Goal: Check status: Check status

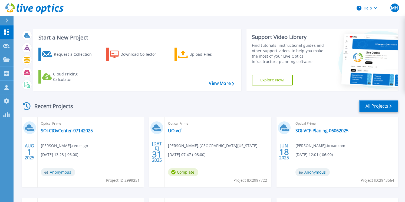
click at [371, 104] on link "All Projects" at bounding box center [378, 106] width 39 height 12
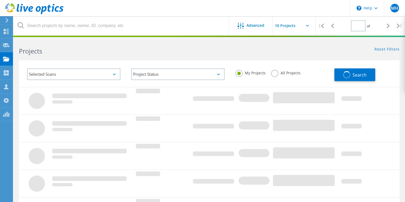
type input "1"
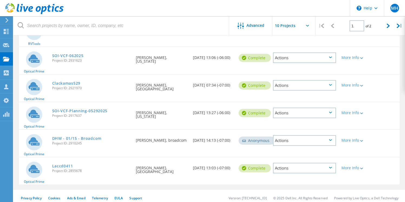
scroll to position [203, 0]
click at [54, 164] on link "Laccd0411" at bounding box center [62, 166] width 21 height 4
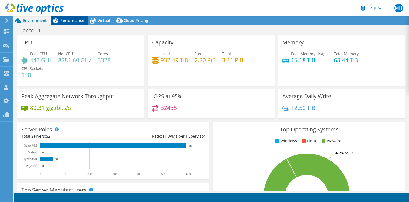
click at [64, 23] on div "Performance" at bounding box center [69, 20] width 37 height 9
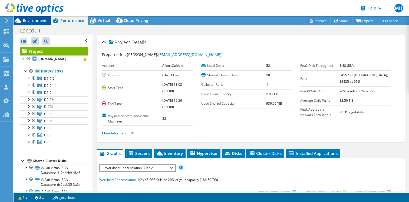
click at [30, 22] on span "Environment" at bounding box center [35, 20] width 24 height 5
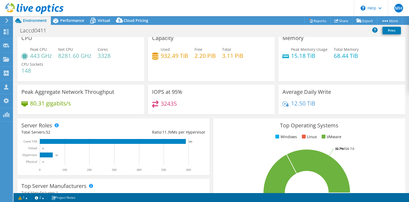
scroll to position [5, 0]
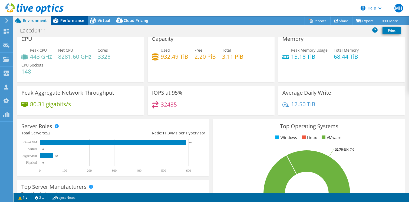
click at [68, 20] on span "Performance" at bounding box center [72, 20] width 24 height 5
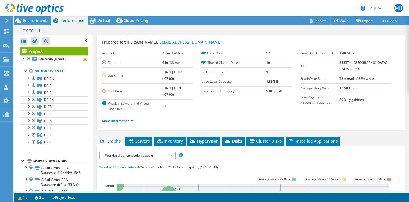
scroll to position [0, 0]
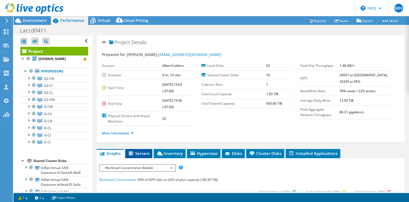
click at [133, 152] on icon at bounding box center [131, 154] width 5 height 5
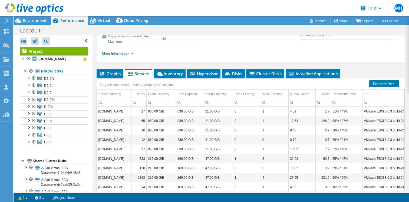
scroll to position [80, 0]
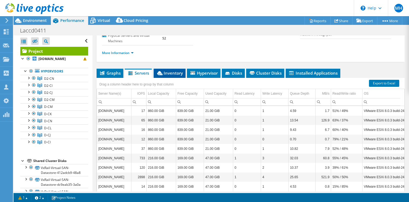
click at [167, 74] on span "Inventory" at bounding box center [169, 72] width 27 height 5
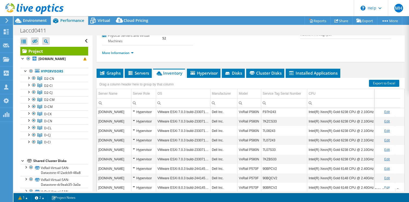
scroll to position [412, 0]
